Goal: Transaction & Acquisition: Download file/media

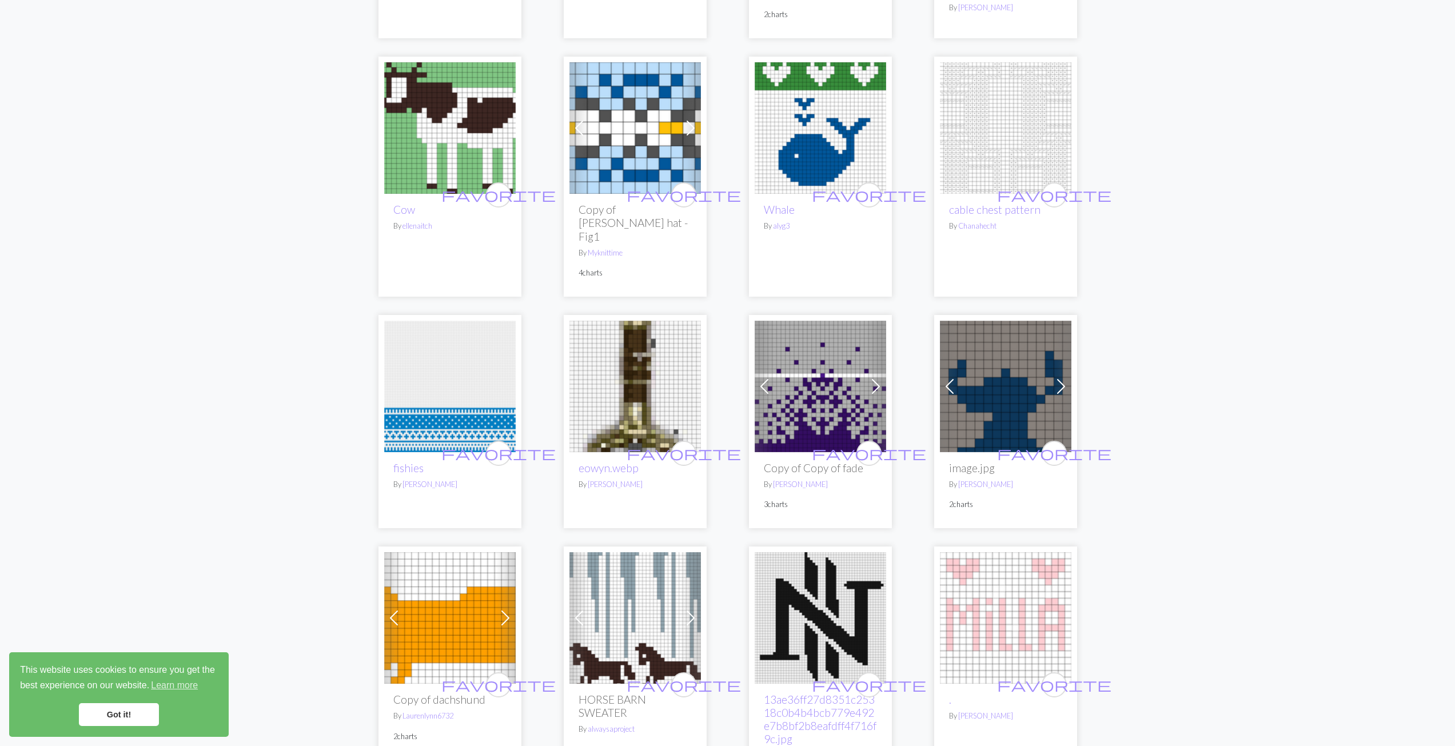
scroll to position [801, 0]
click at [451, 420] on img at bounding box center [450, 387] width 132 height 132
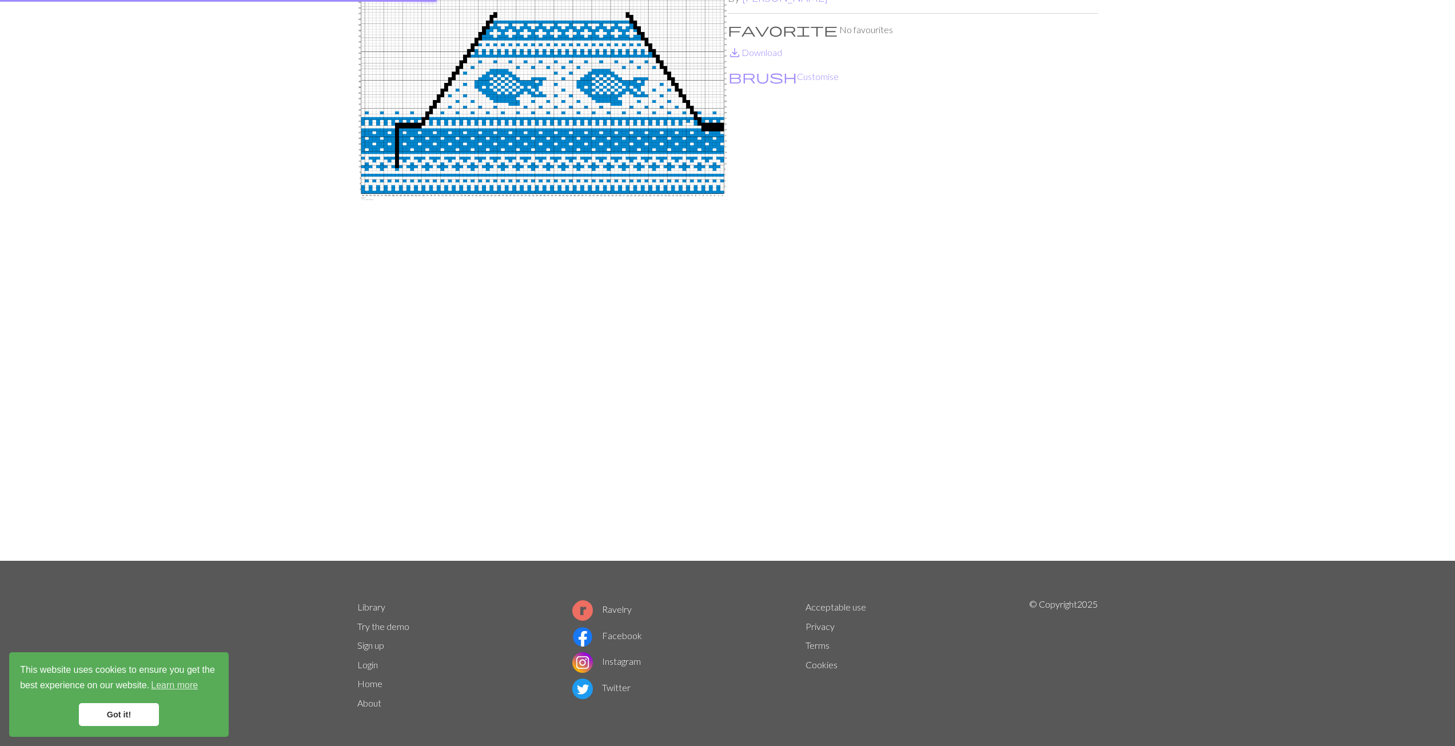
scroll to position [103, 0]
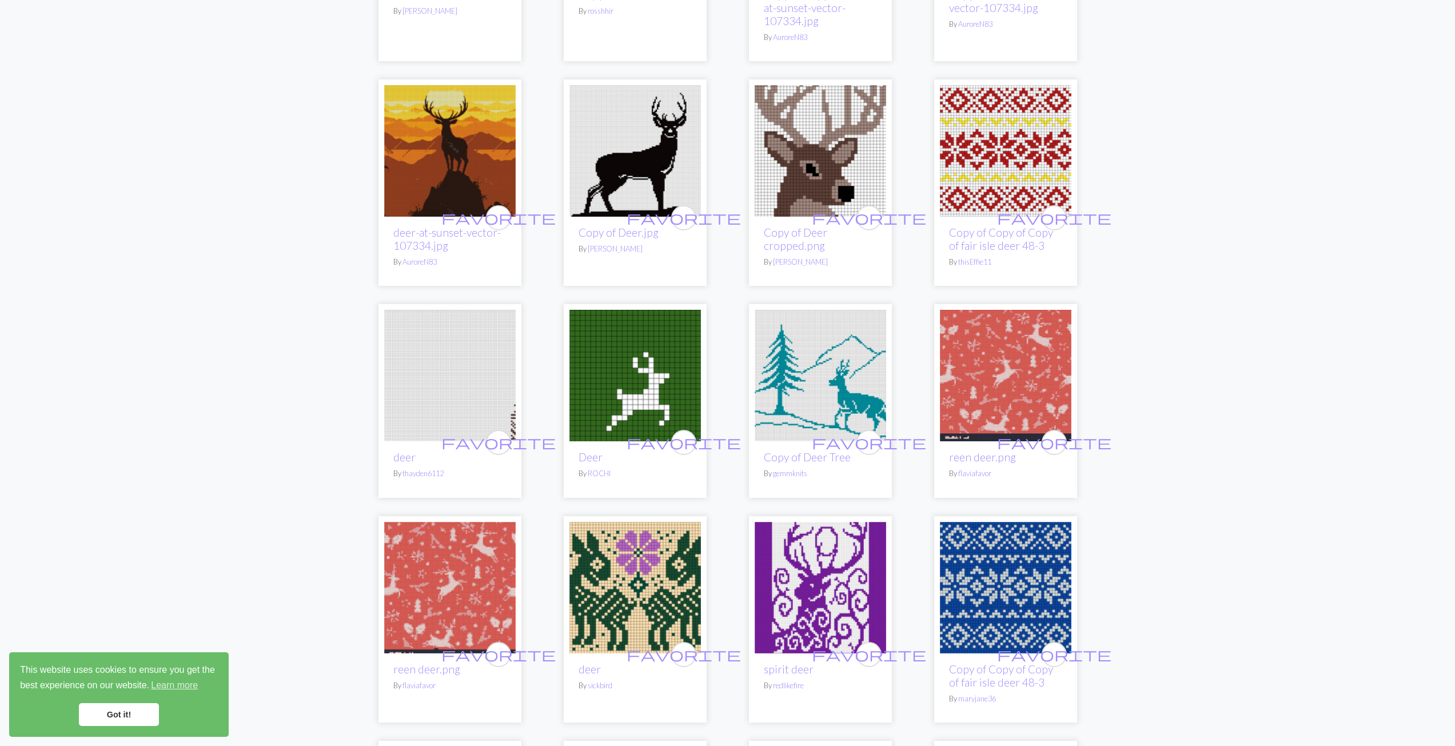
scroll to position [1716, 0]
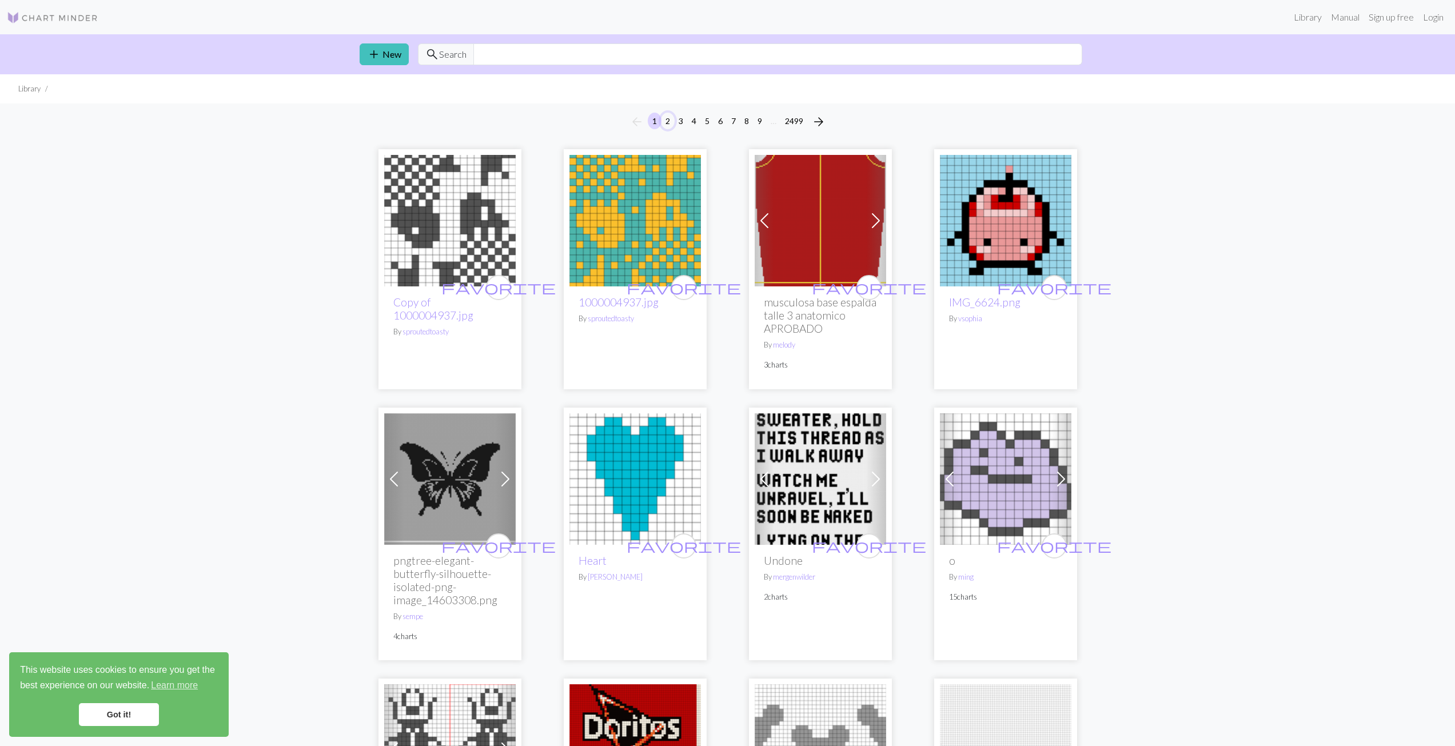
click at [666, 116] on button "2" at bounding box center [668, 121] width 14 height 17
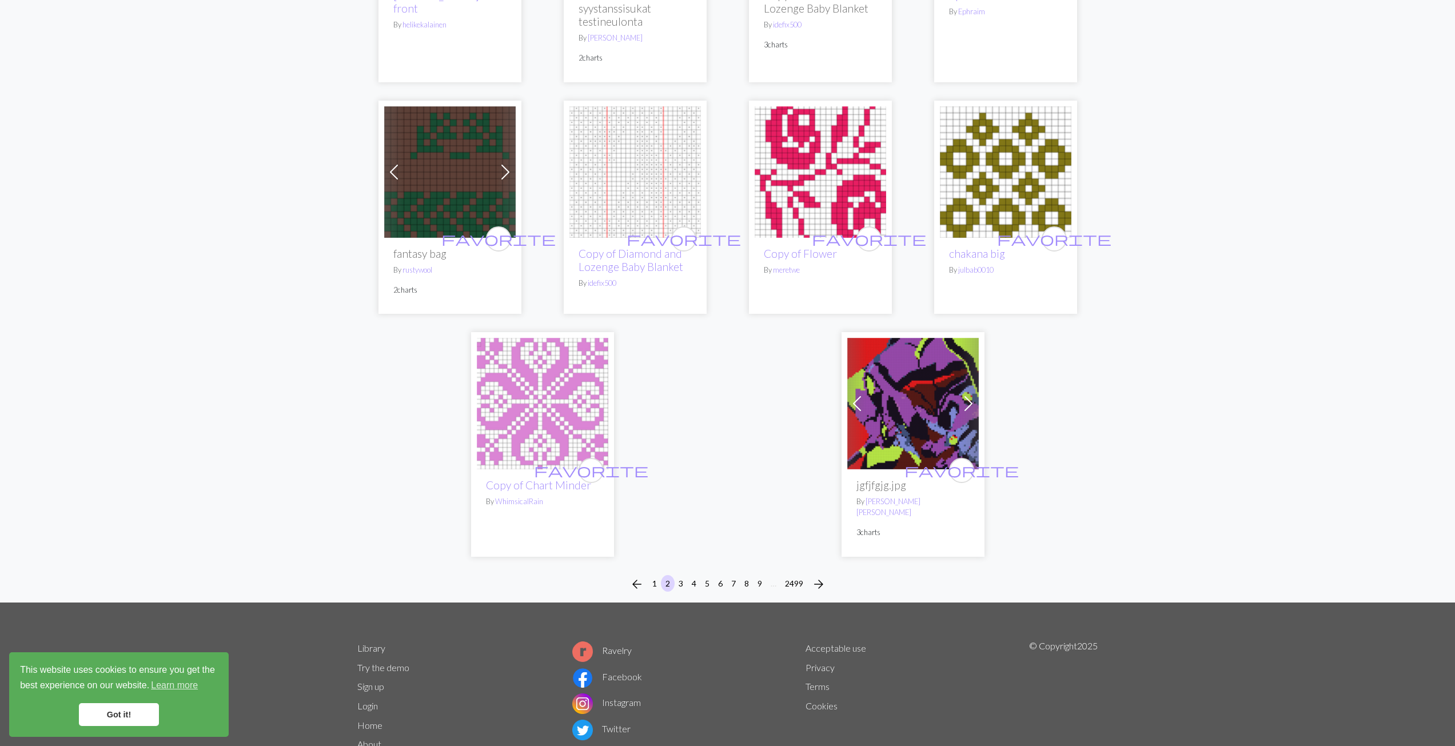
scroll to position [2672, 0]
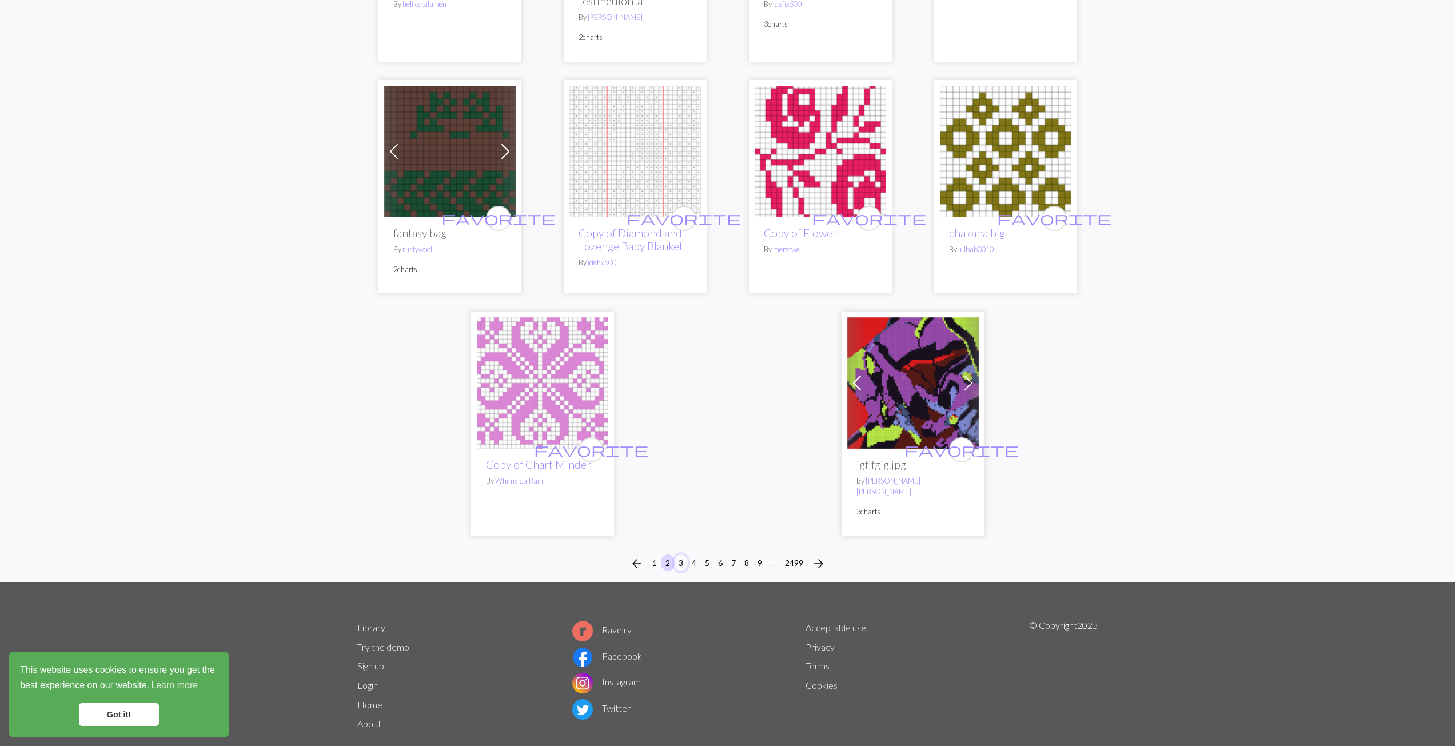
click at [684, 555] on button "3" at bounding box center [681, 563] width 14 height 17
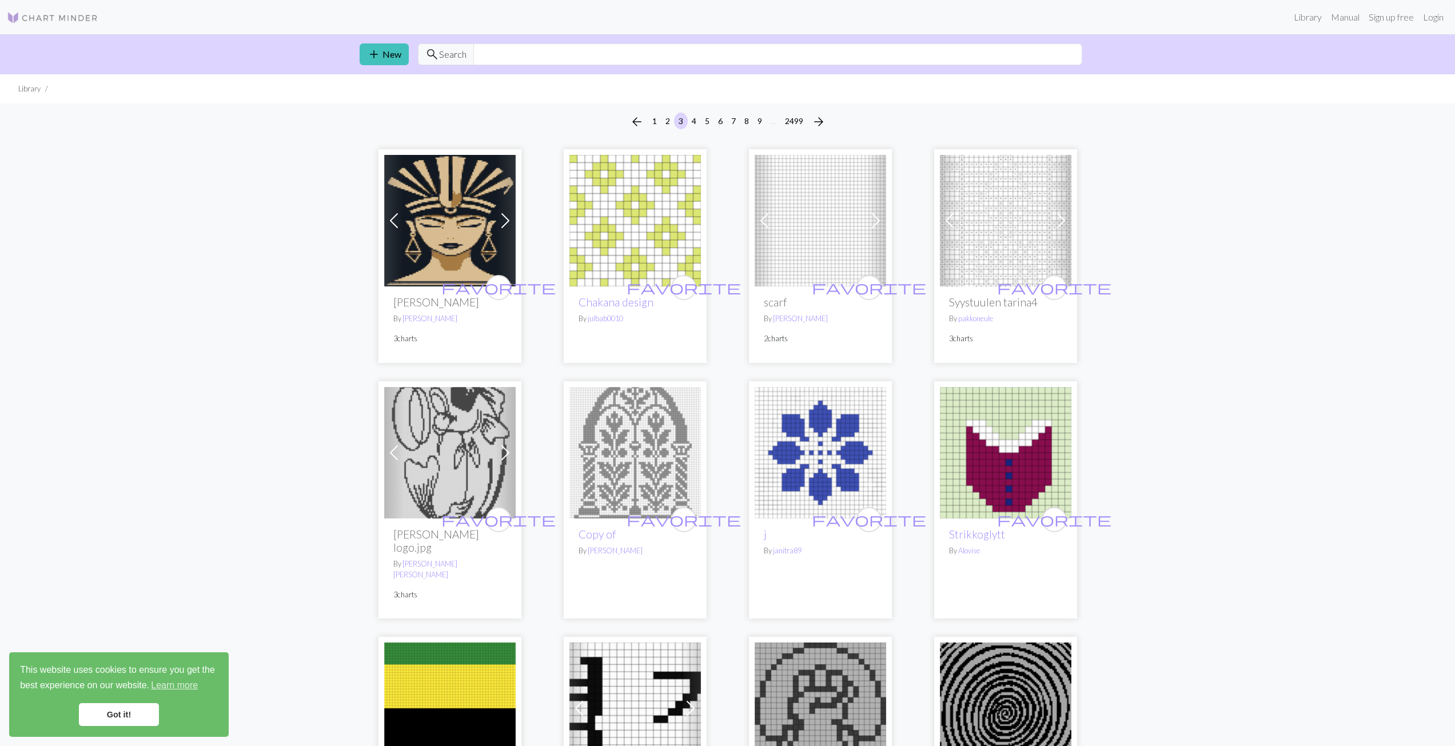
click at [645, 268] on img at bounding box center [636, 221] width 132 height 132
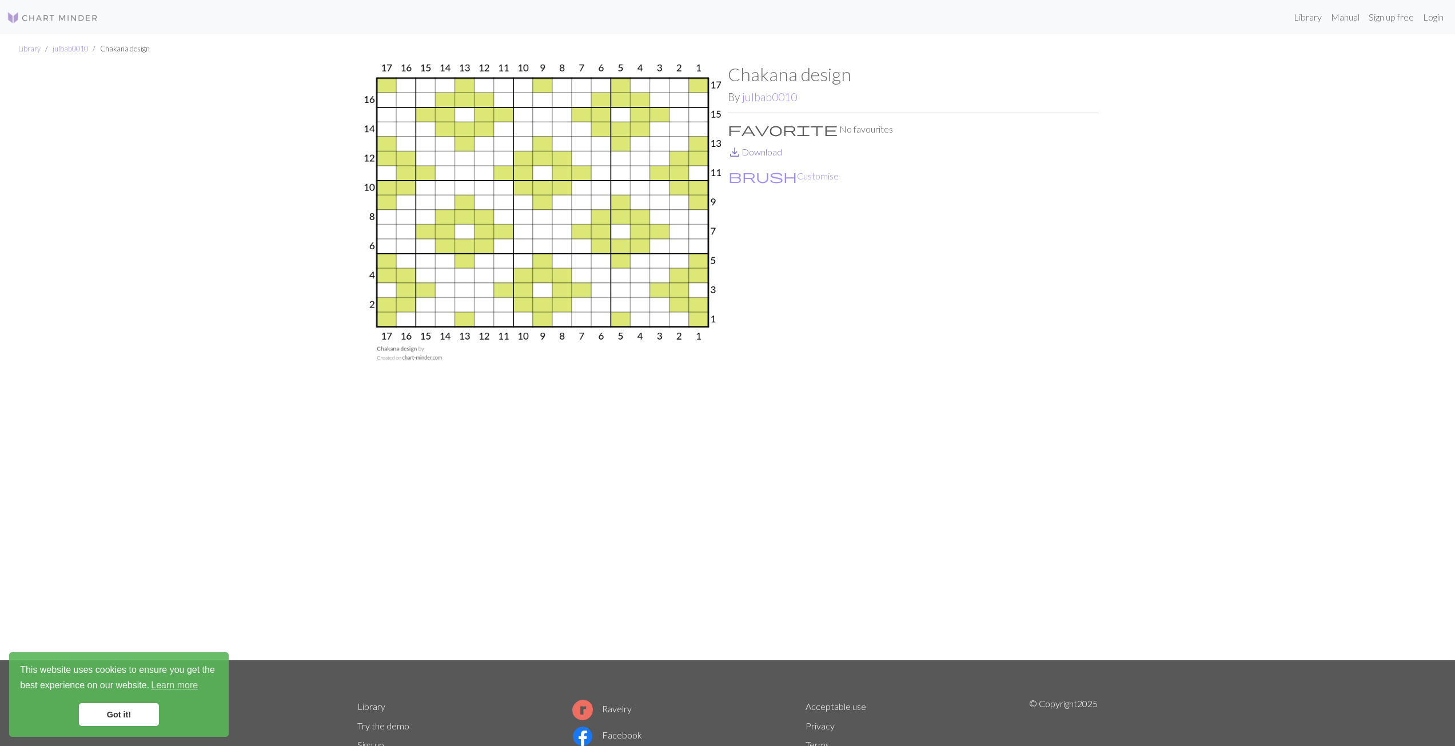
click at [774, 157] on link "save_alt Download" at bounding box center [755, 151] width 54 height 11
